Goal: Check status: Check status

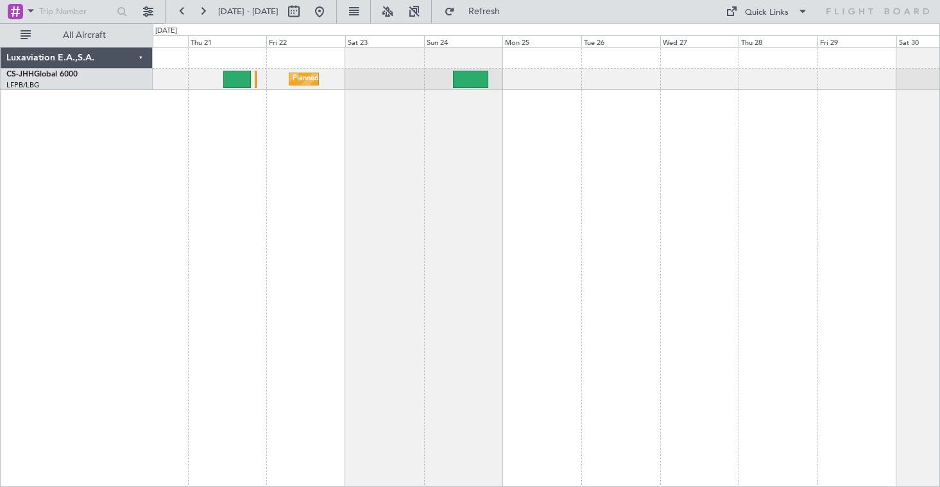
click at [285, 75] on div "Planned Maint [GEOGRAPHIC_DATA] ([GEOGRAPHIC_DATA])" at bounding box center [547, 267] width 788 height 440
click at [256, 78] on div at bounding box center [547, 267] width 788 height 440
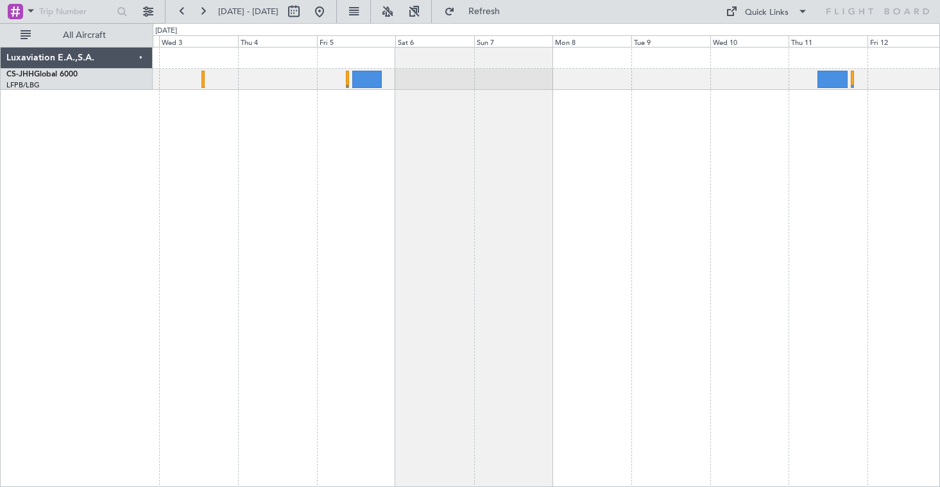
click at [326, 134] on div at bounding box center [547, 267] width 788 height 440
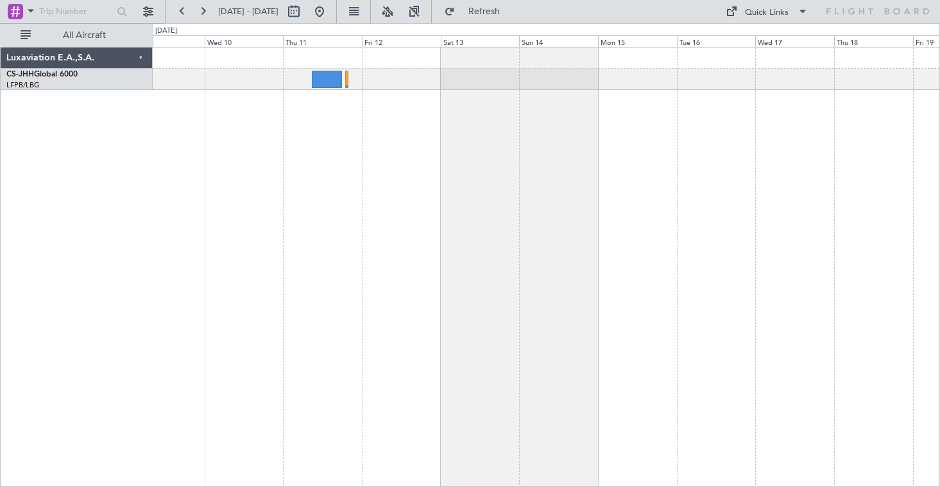
click at [341, 155] on div at bounding box center [547, 267] width 788 height 440
click at [205, 13] on button at bounding box center [203, 11] width 21 height 21
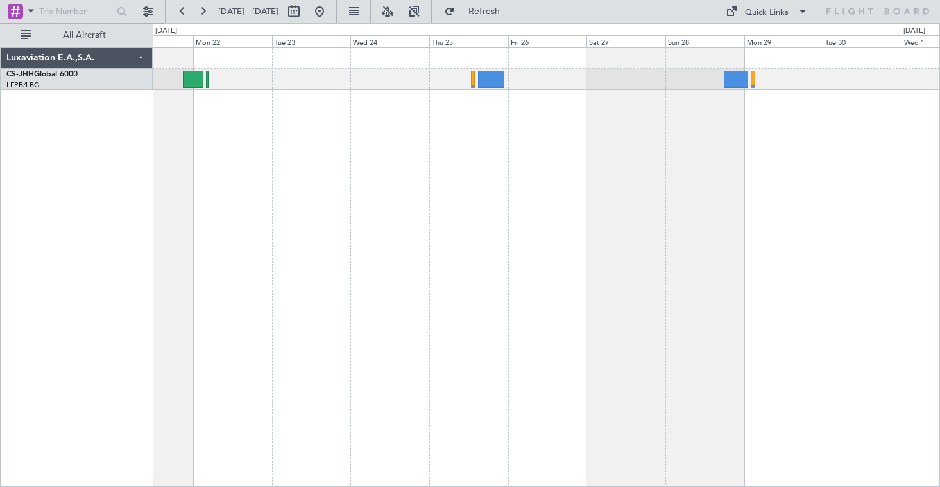
click at [503, 229] on div at bounding box center [547, 267] width 788 height 440
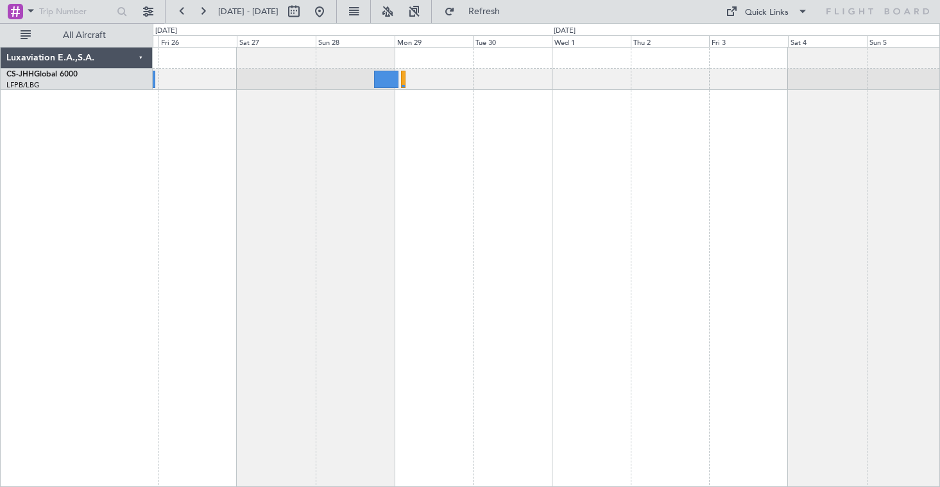
click at [449, 200] on div at bounding box center [547, 267] width 788 height 440
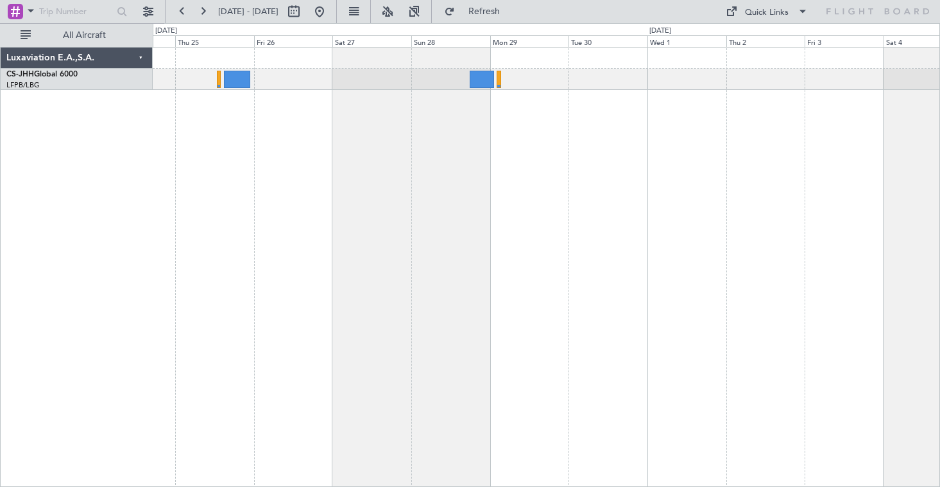
click at [546, 197] on div at bounding box center [547, 267] width 788 height 440
click at [204, 14] on button at bounding box center [203, 11] width 21 height 21
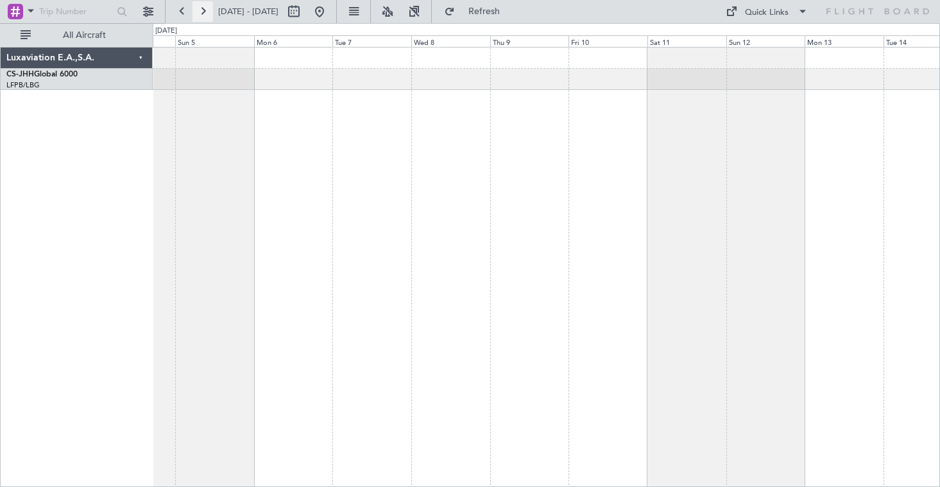
click at [204, 14] on button at bounding box center [203, 11] width 21 height 21
